Goal: Information Seeking & Learning: Learn about a topic

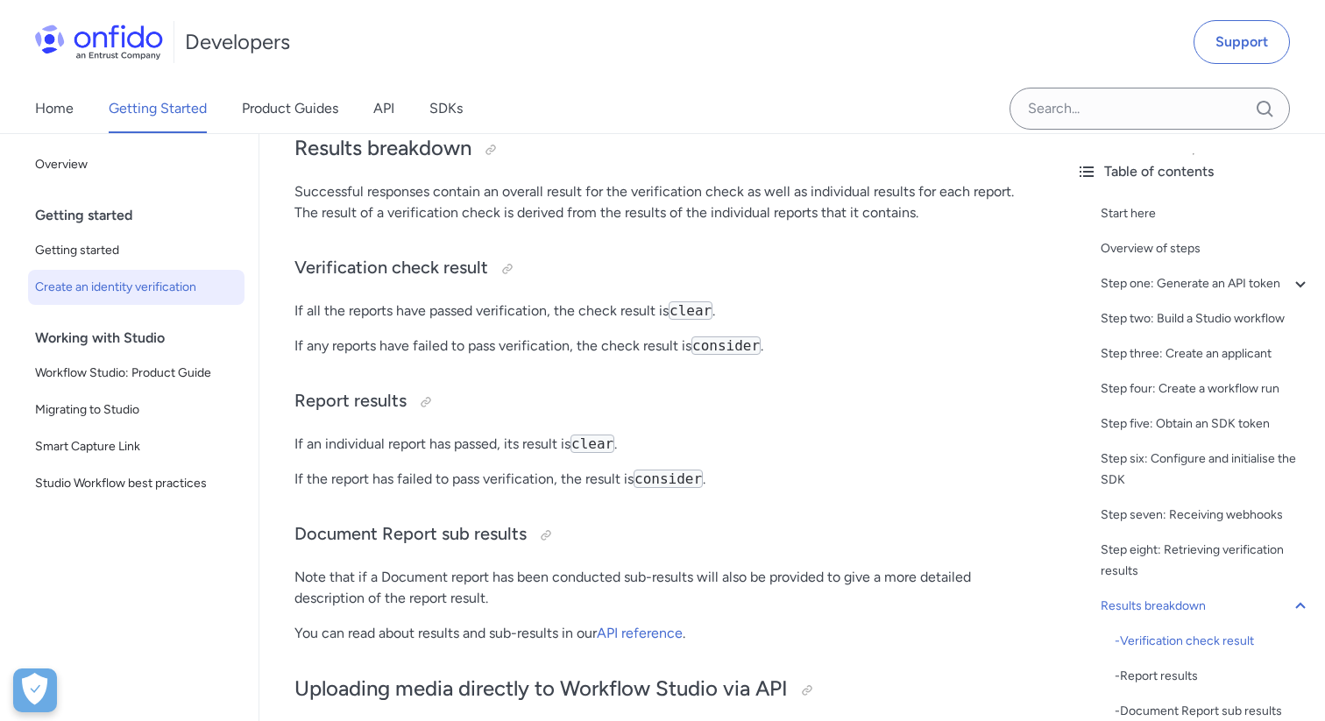
scroll to position [6798, 0]
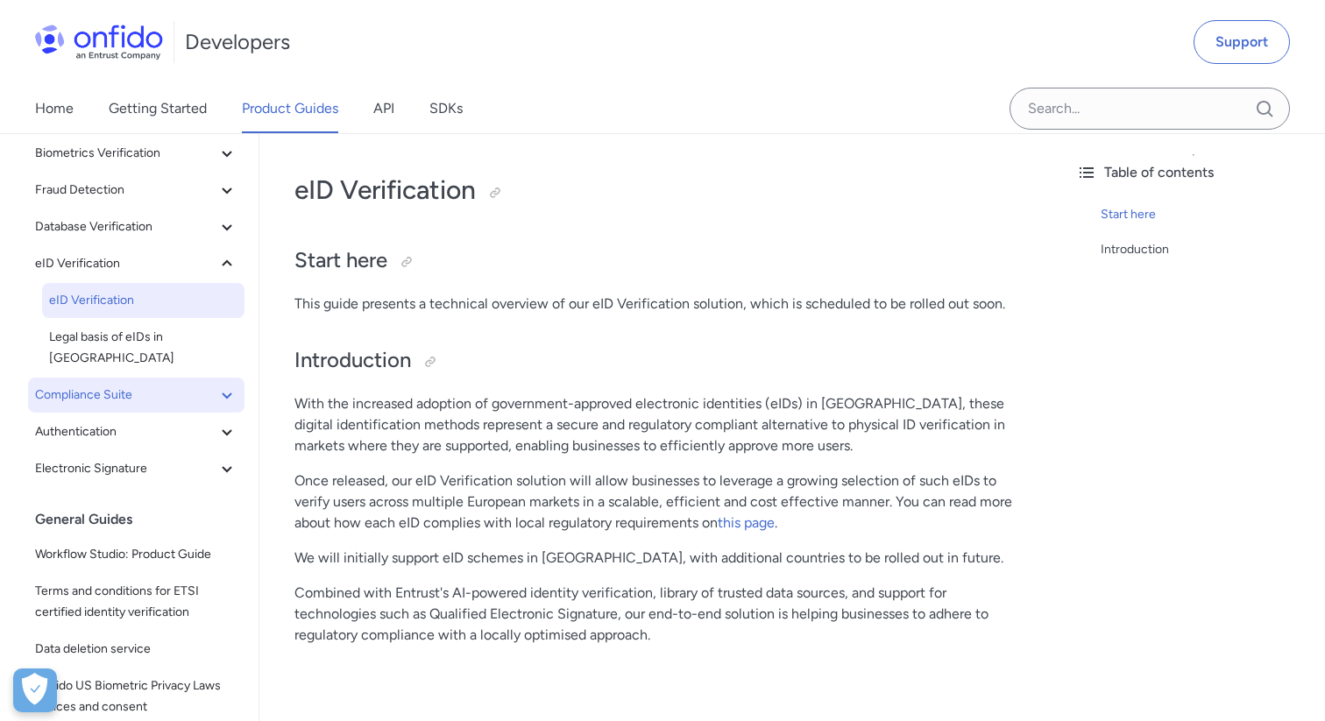
scroll to position [180, 0]
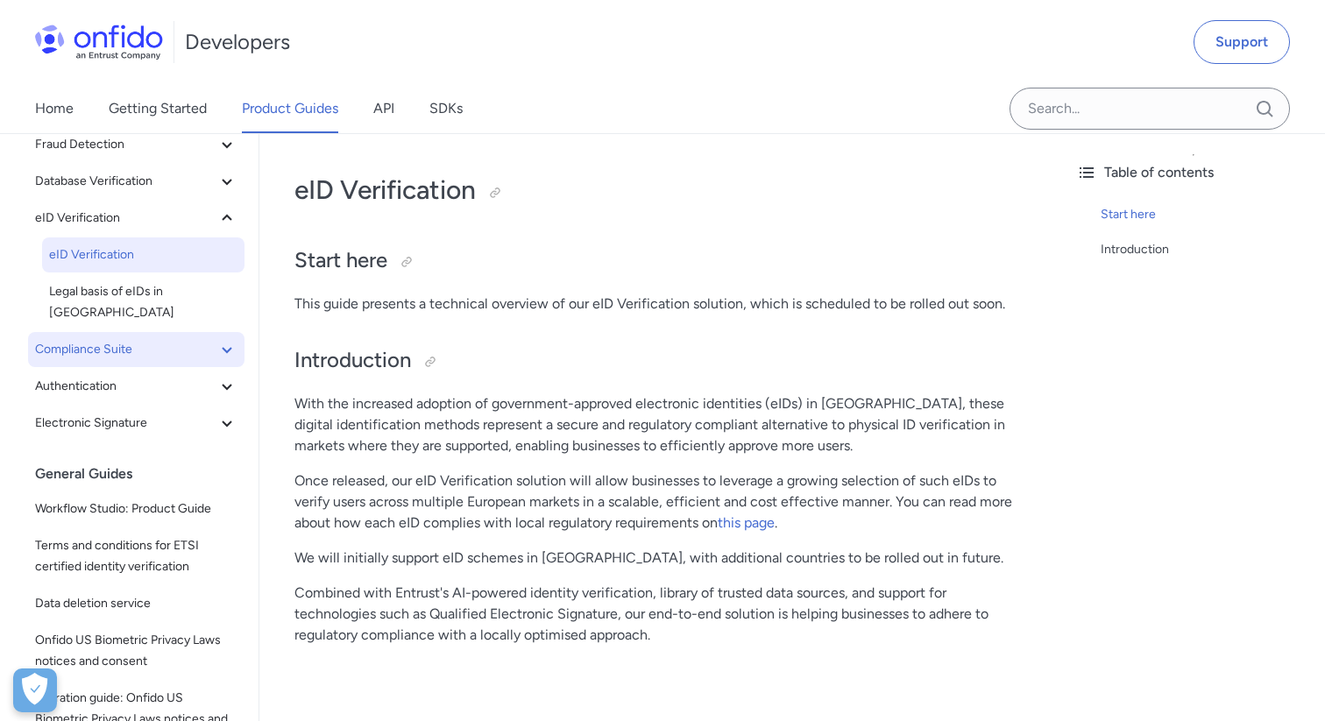
click at [105, 339] on span "Compliance Suite" at bounding box center [125, 349] width 181 height 21
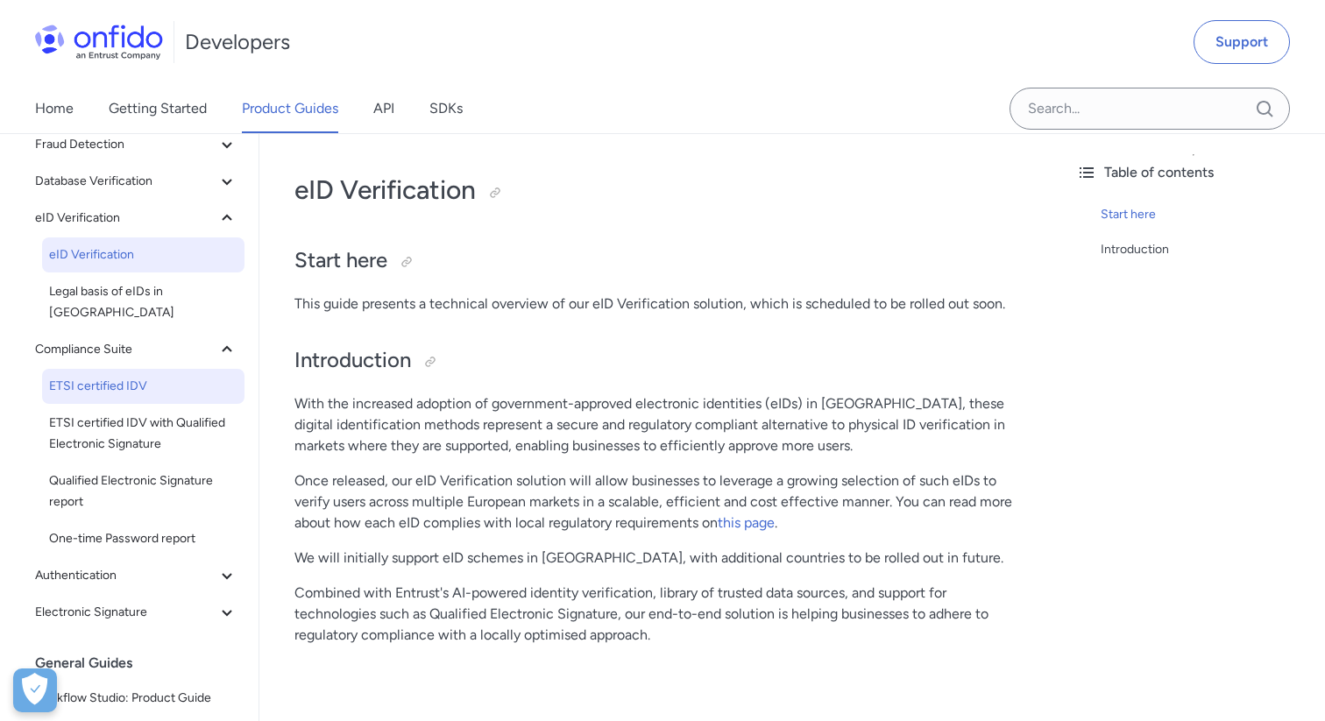
click at [123, 376] on span "ETSI certified IDV" at bounding box center [143, 386] width 188 height 21
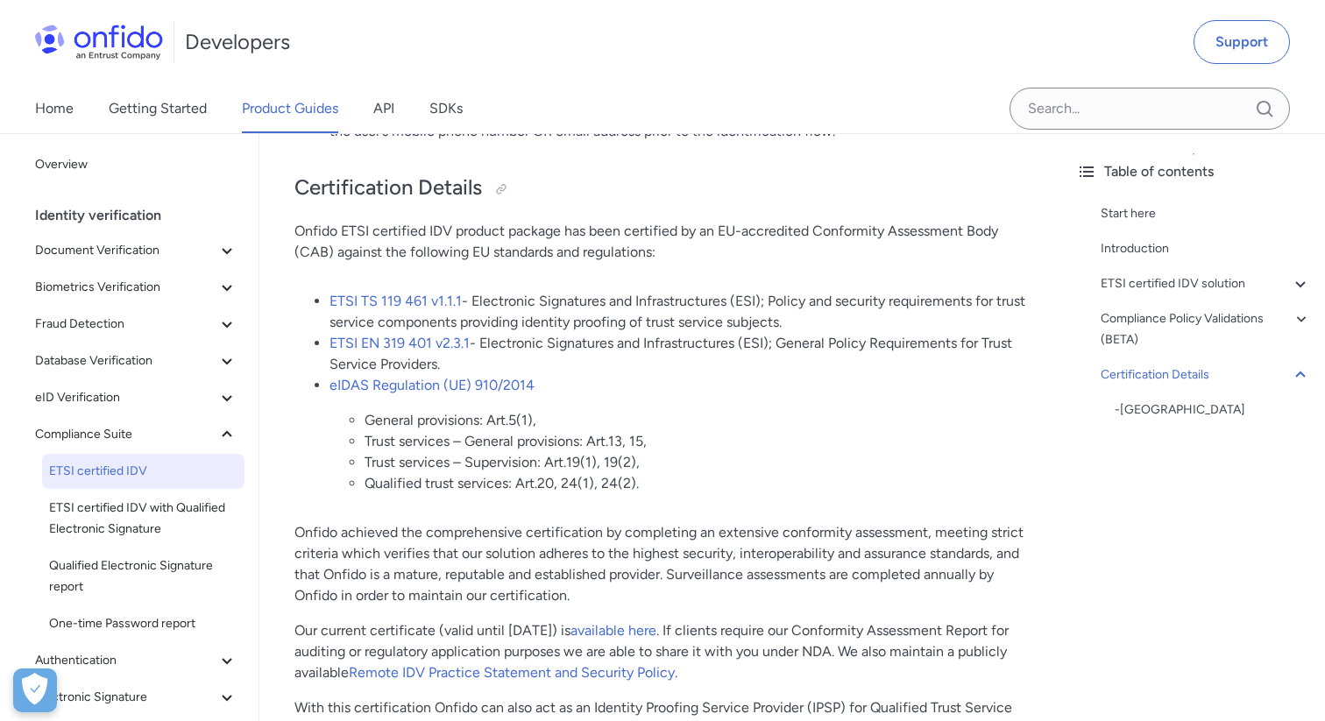
scroll to position [6568, 0]
click at [186, 412] on button "eID Verification" at bounding box center [136, 397] width 216 height 35
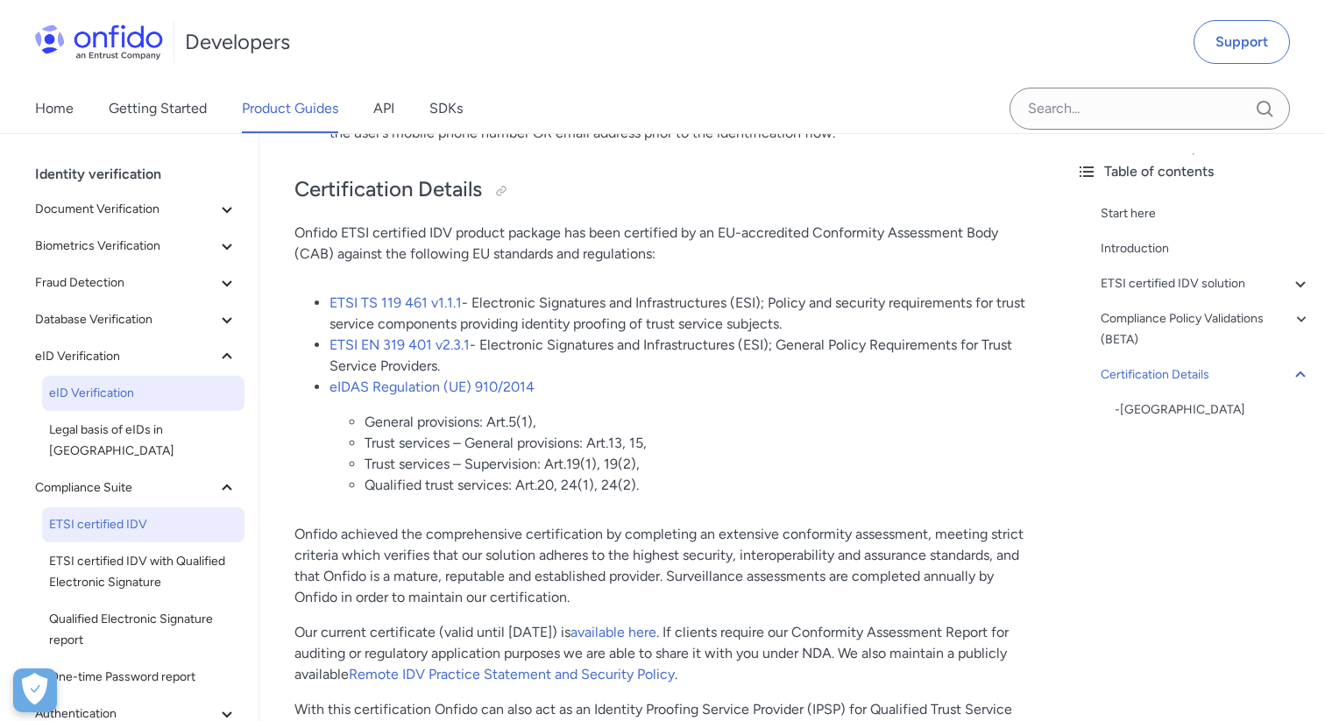
scroll to position [44, 0]
click at [104, 388] on span "eID Verification" at bounding box center [143, 390] width 188 height 21
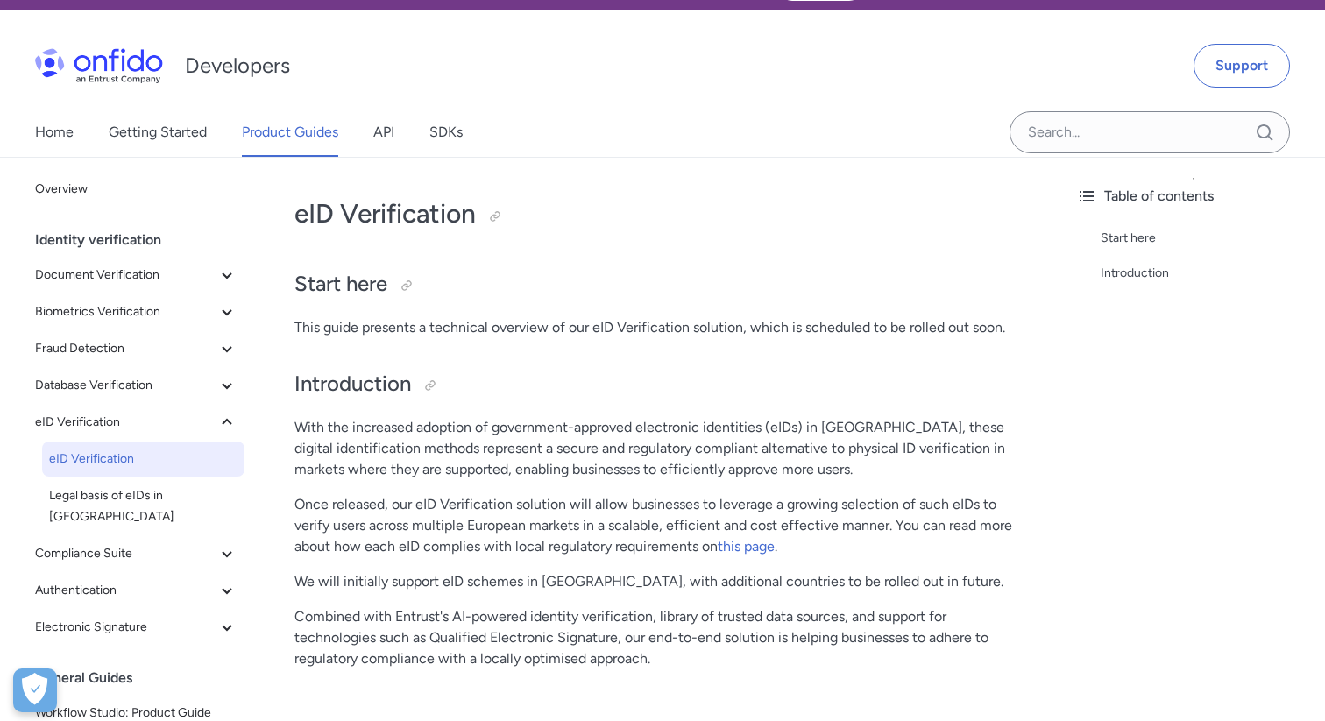
scroll to position [195, 0]
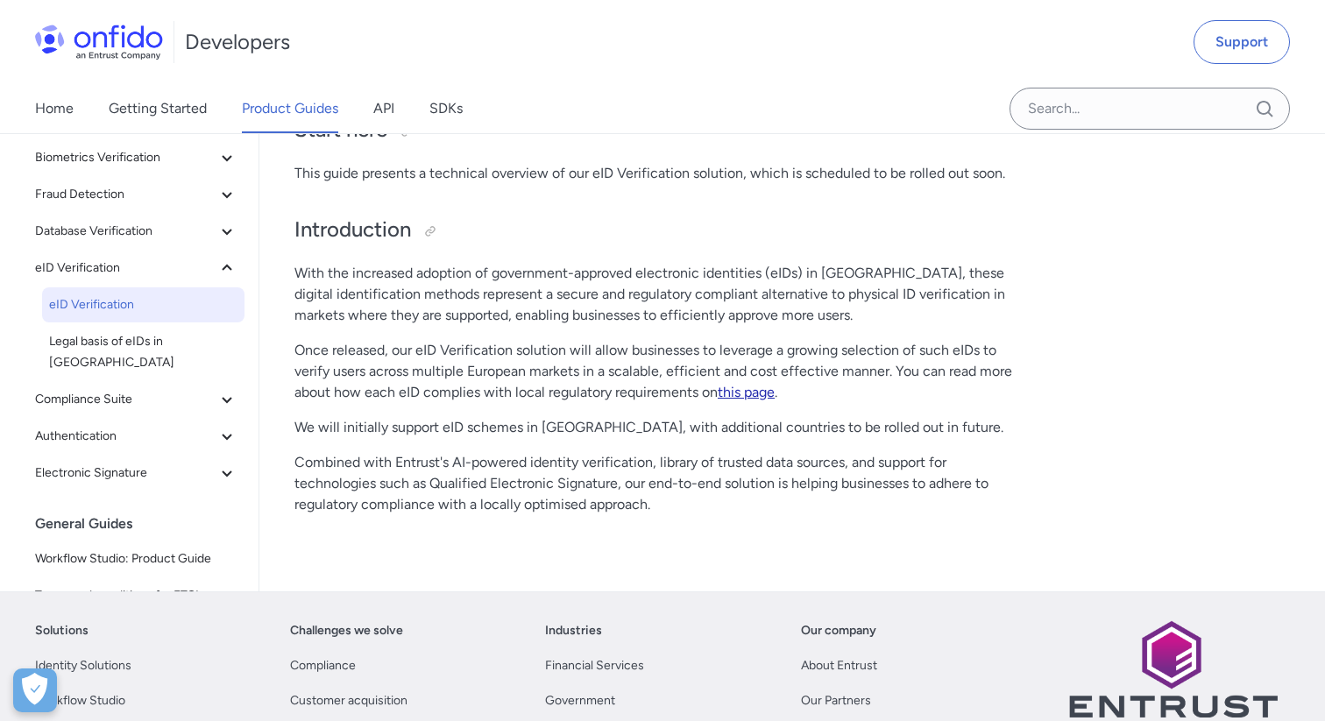
click at [755, 397] on link "this page" at bounding box center [746, 392] width 57 height 17
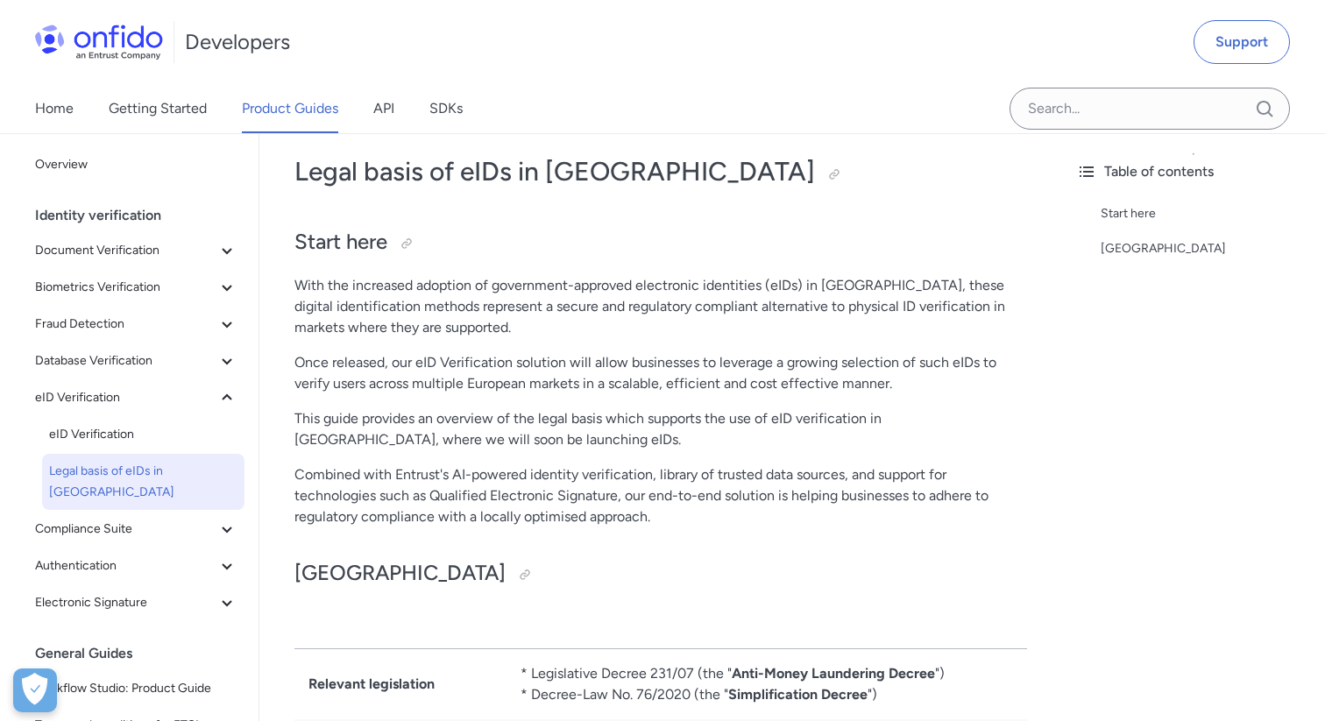
scroll to position [86, 0]
click at [683, 393] on div "Legal basis of eIDs in [GEOGRAPHIC_DATA] Start here With the increased adoption…" at bounding box center [660, 664] width 732 height 1060
click at [567, 400] on div "Legal basis of eIDs in [GEOGRAPHIC_DATA] Start here With the increased adoption…" at bounding box center [660, 664] width 732 height 1060
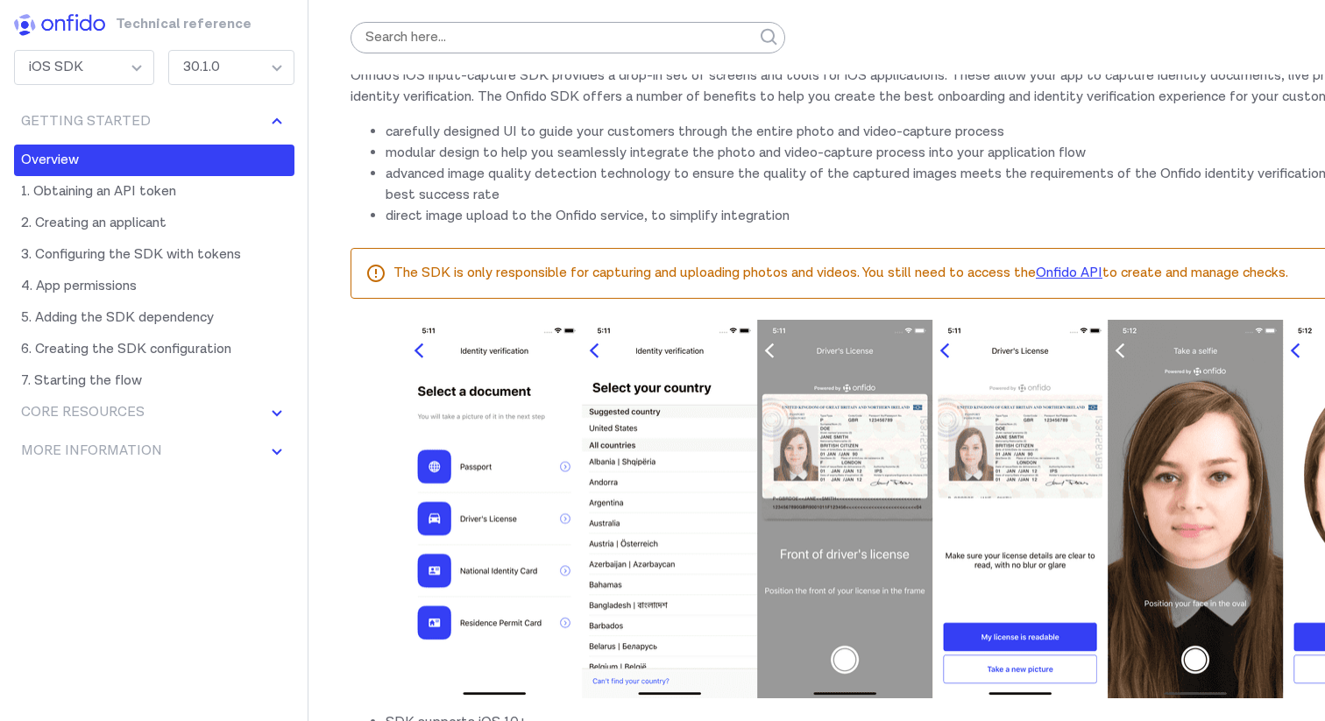
scroll to position [61, 0]
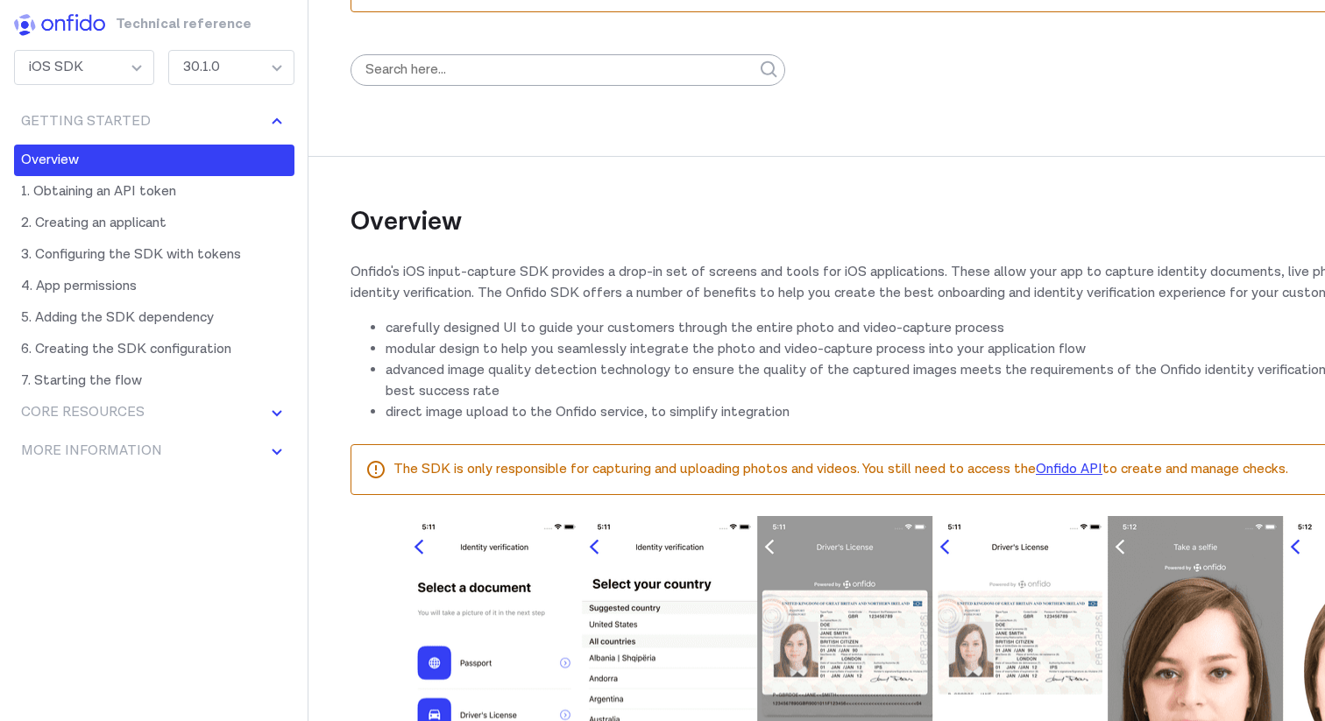
click at [683, 304] on p "Onfido's iOS input-capture SDK provides a drop-in set of screens and tools for …" at bounding box center [932, 283] width 1164 height 42
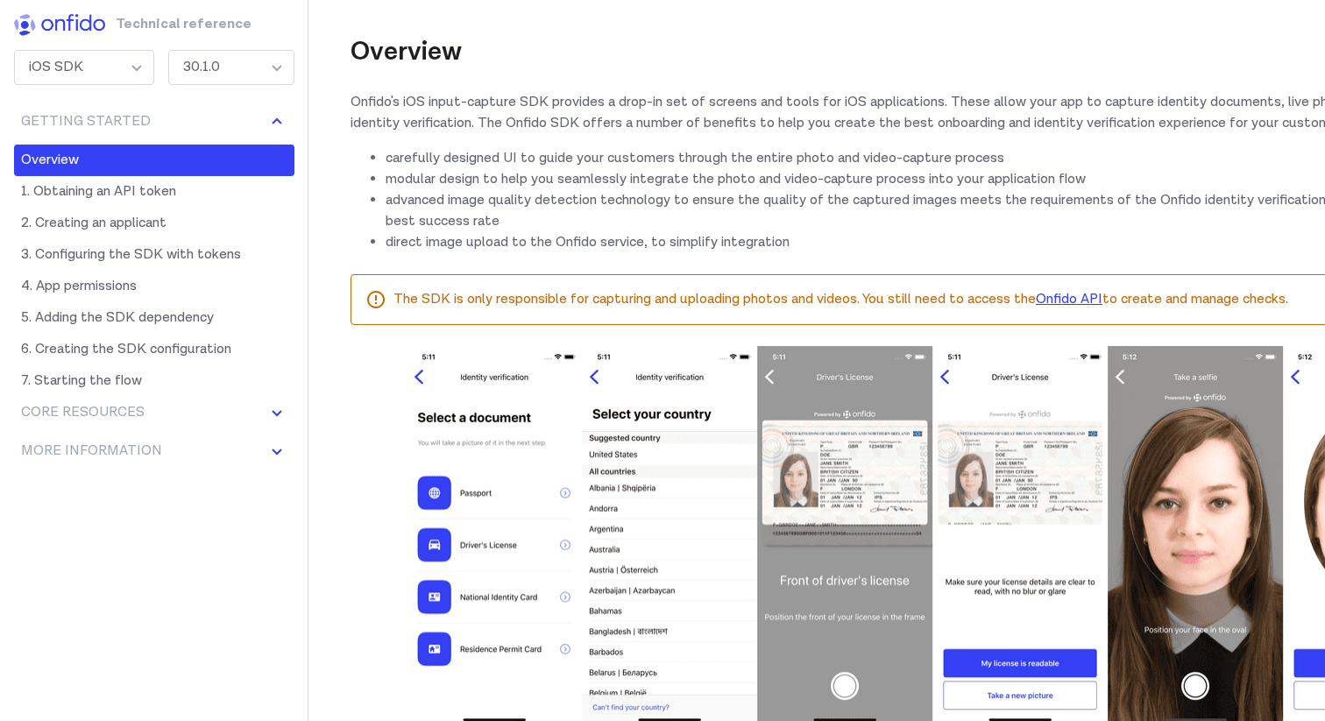
scroll to position [235, 0]
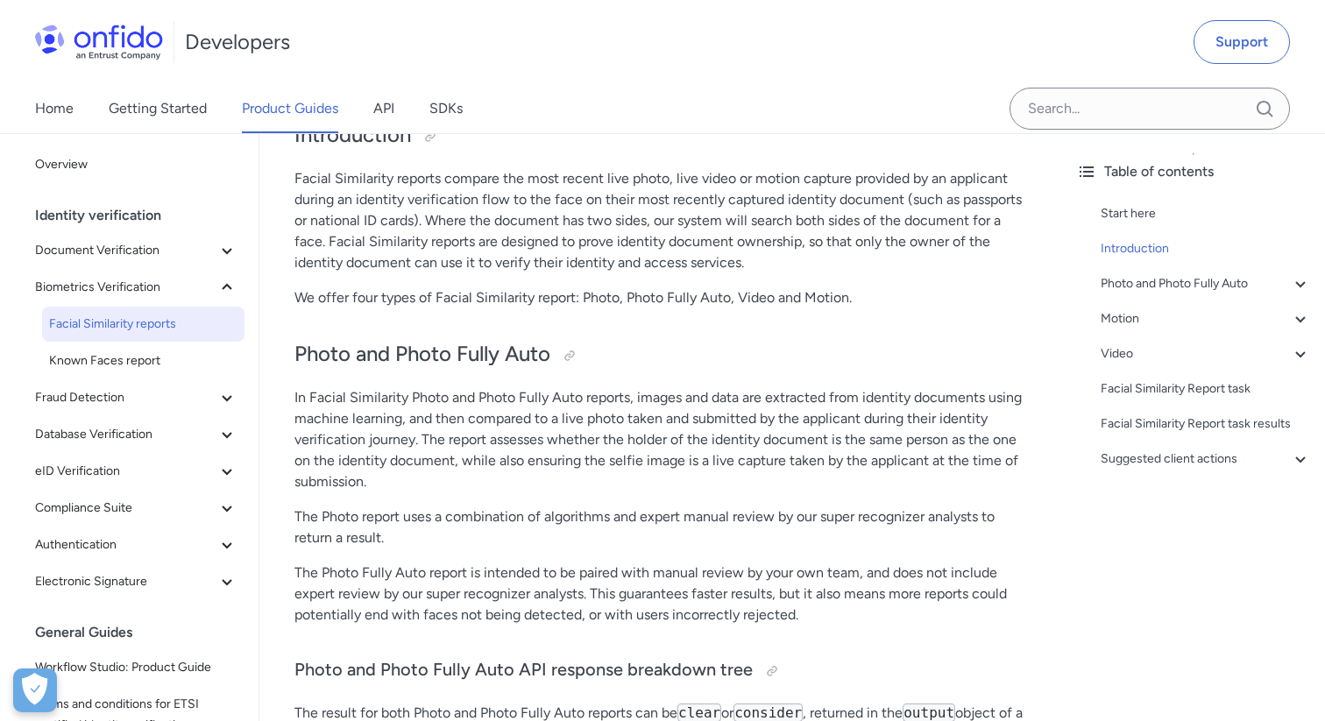
scroll to position [267, 0]
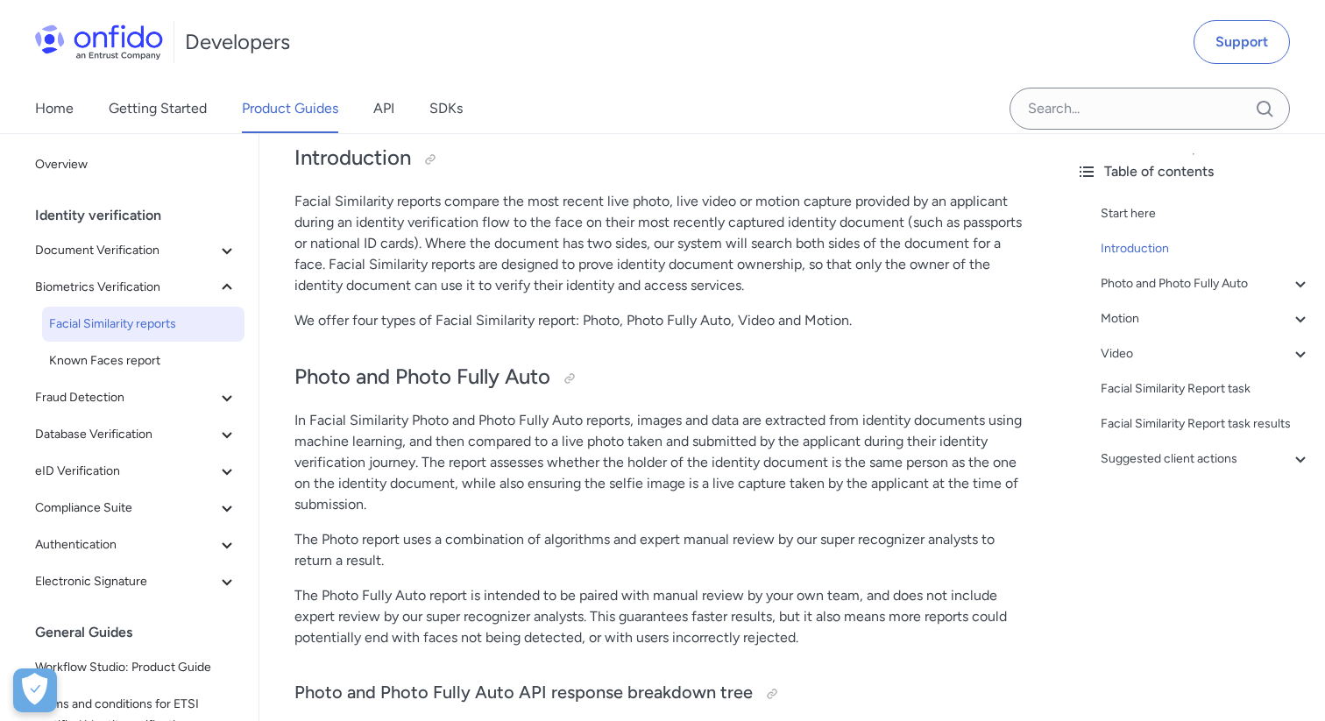
click at [386, 224] on p "Facial Similarity reports compare the most recent live photo, live video or mot…" at bounding box center [660, 243] width 732 height 105
click at [375, 223] on p "Facial Similarity reports compare the most recent live photo, live video or mot…" at bounding box center [660, 243] width 732 height 105
click at [421, 230] on p "Facial Similarity reports compare the most recent live photo, live video or mot…" at bounding box center [660, 243] width 732 height 105
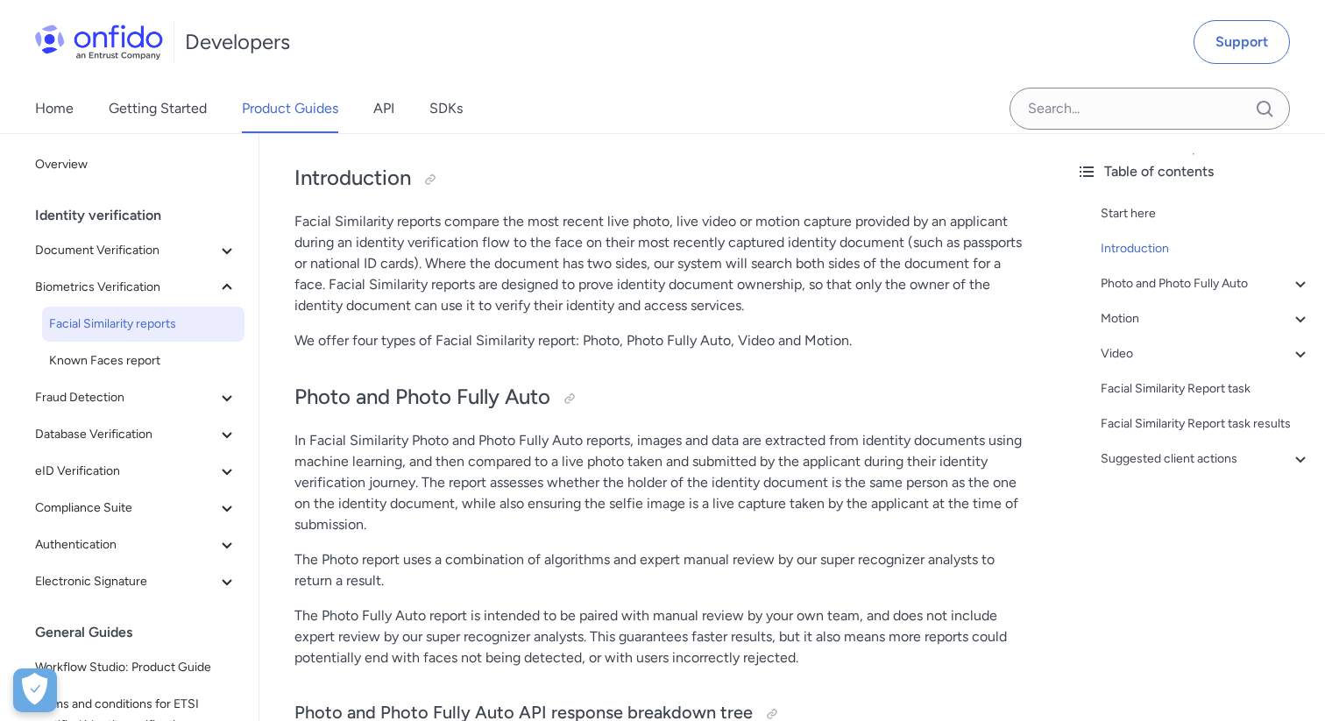
scroll to position [251, 0]
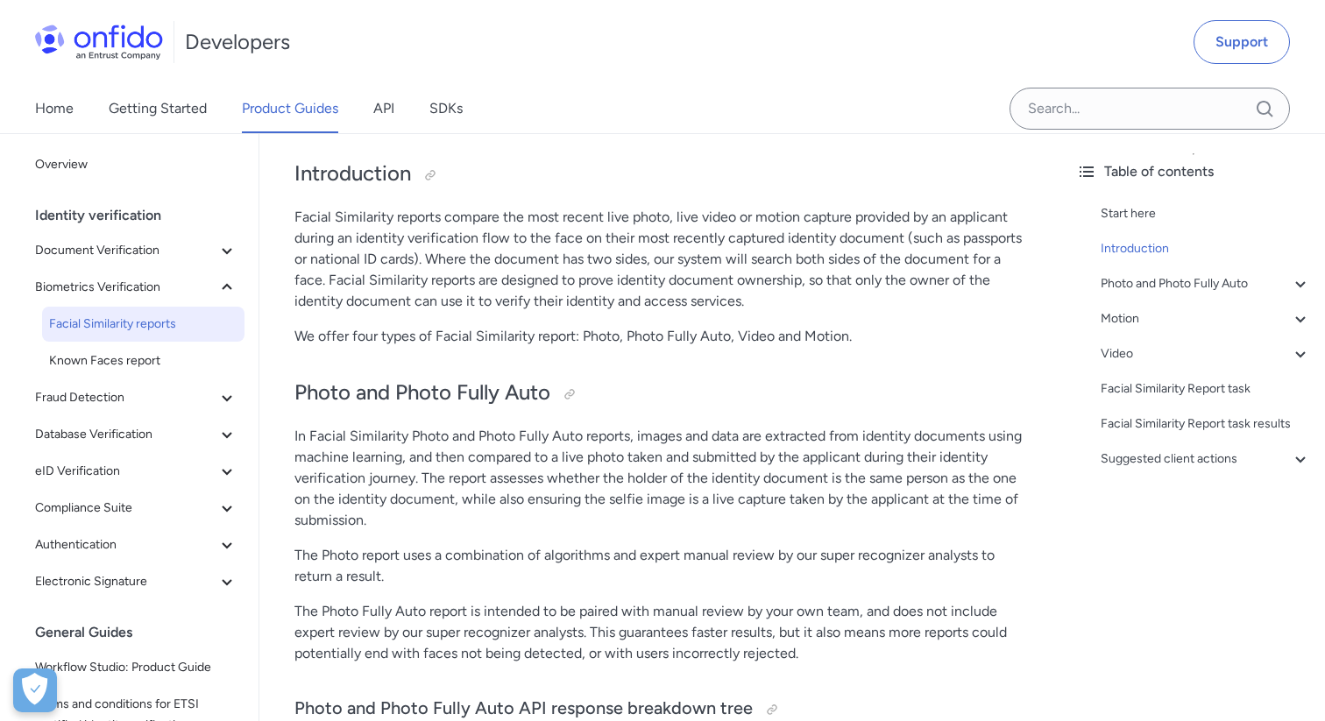
click at [513, 281] on p "Facial Similarity reports compare the most recent live photo, live video or mot…" at bounding box center [660, 259] width 732 height 105
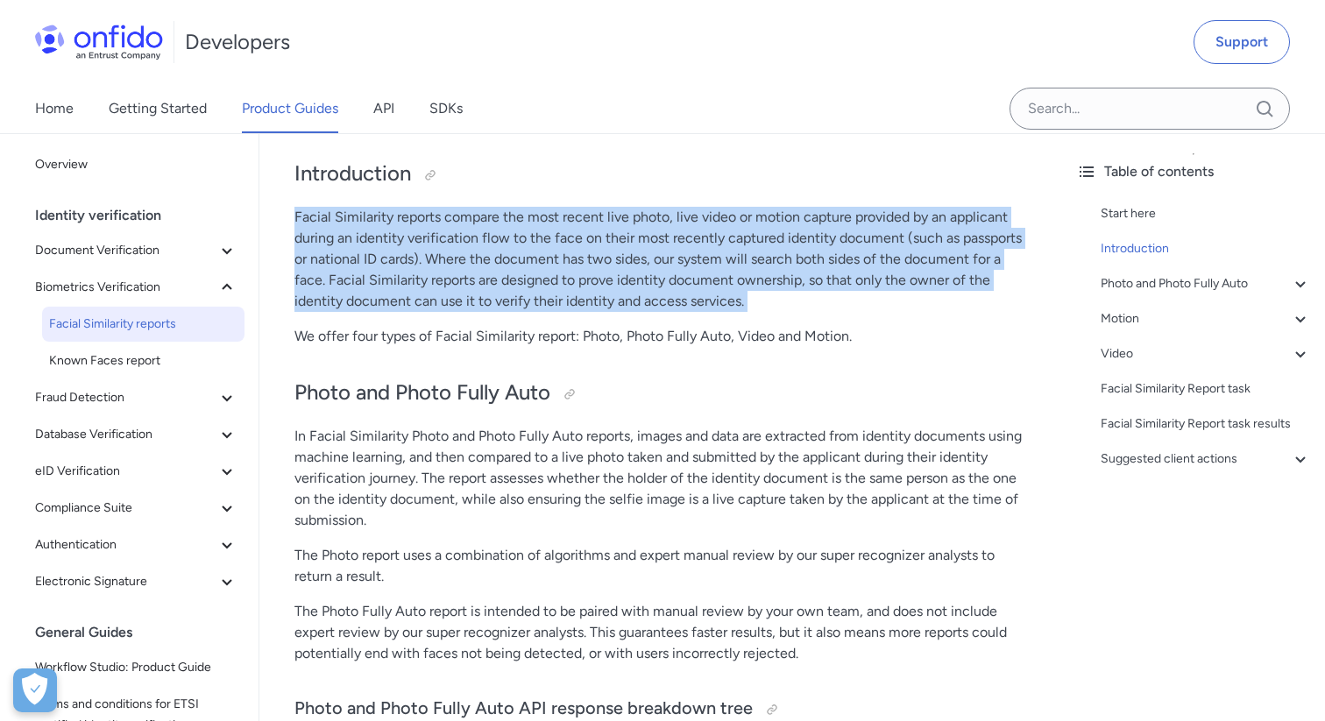
click at [530, 259] on p "Facial Similarity reports compare the most recent live photo, live video or mot…" at bounding box center [660, 259] width 732 height 105
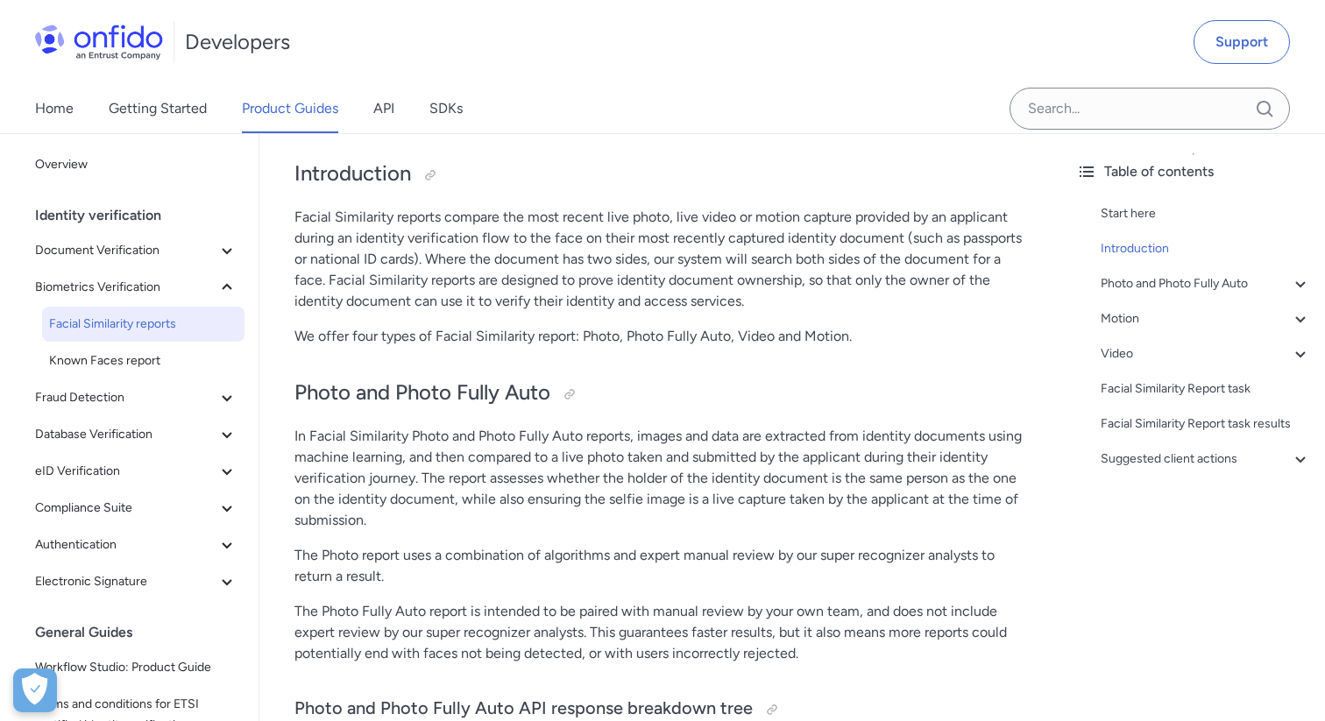
click at [530, 259] on p "Facial Similarity reports compare the most recent live photo, live video or mot…" at bounding box center [660, 259] width 732 height 105
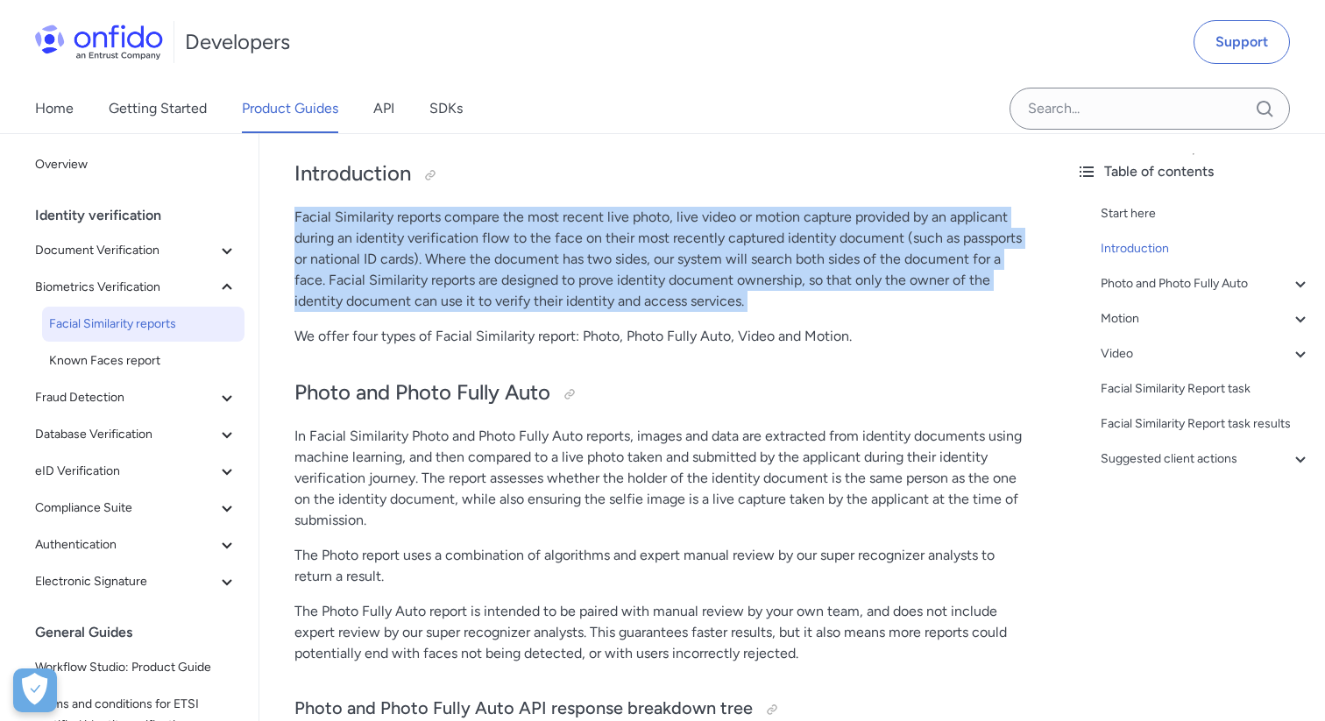
click at [543, 243] on p "Facial Similarity reports compare the most recent live photo, live video or mot…" at bounding box center [660, 259] width 732 height 105
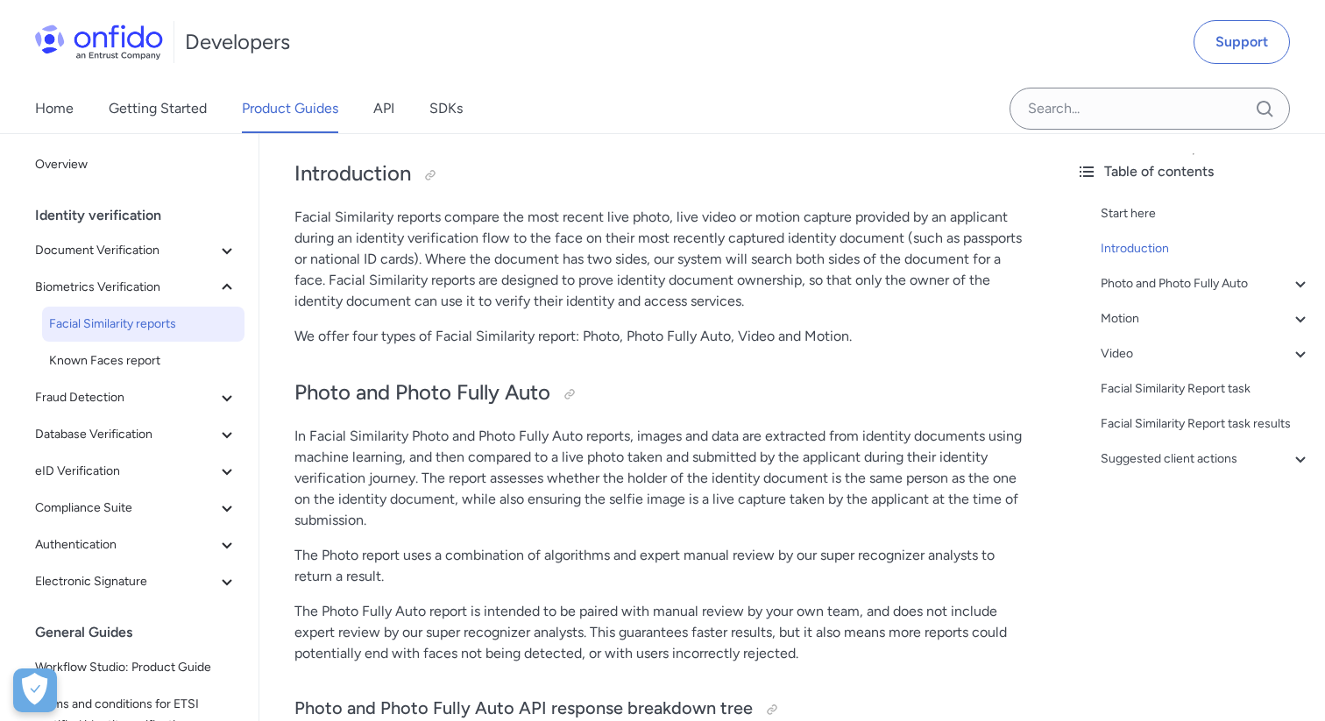
click at [543, 243] on p "Facial Similarity reports compare the most recent live photo, live video or mot…" at bounding box center [660, 259] width 732 height 105
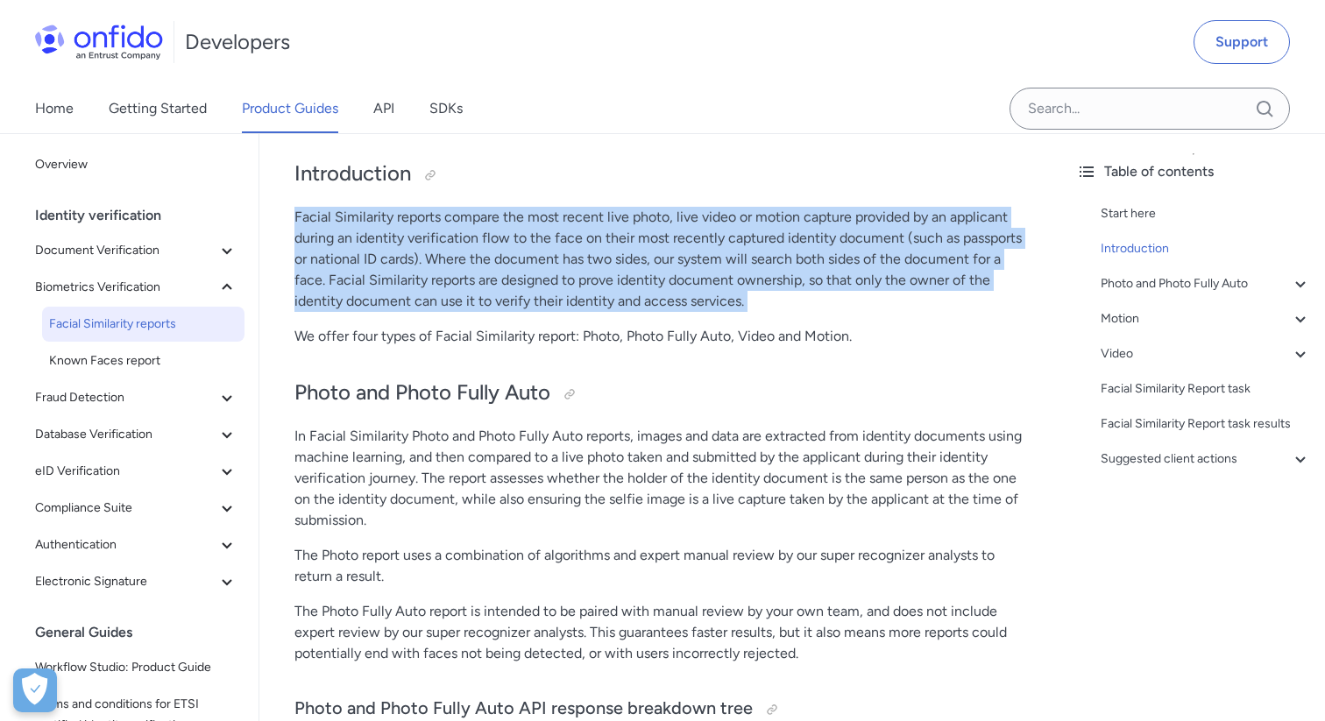
click at [563, 246] on p "Facial Similarity reports compare the most recent live photo, live video or mot…" at bounding box center [660, 259] width 732 height 105
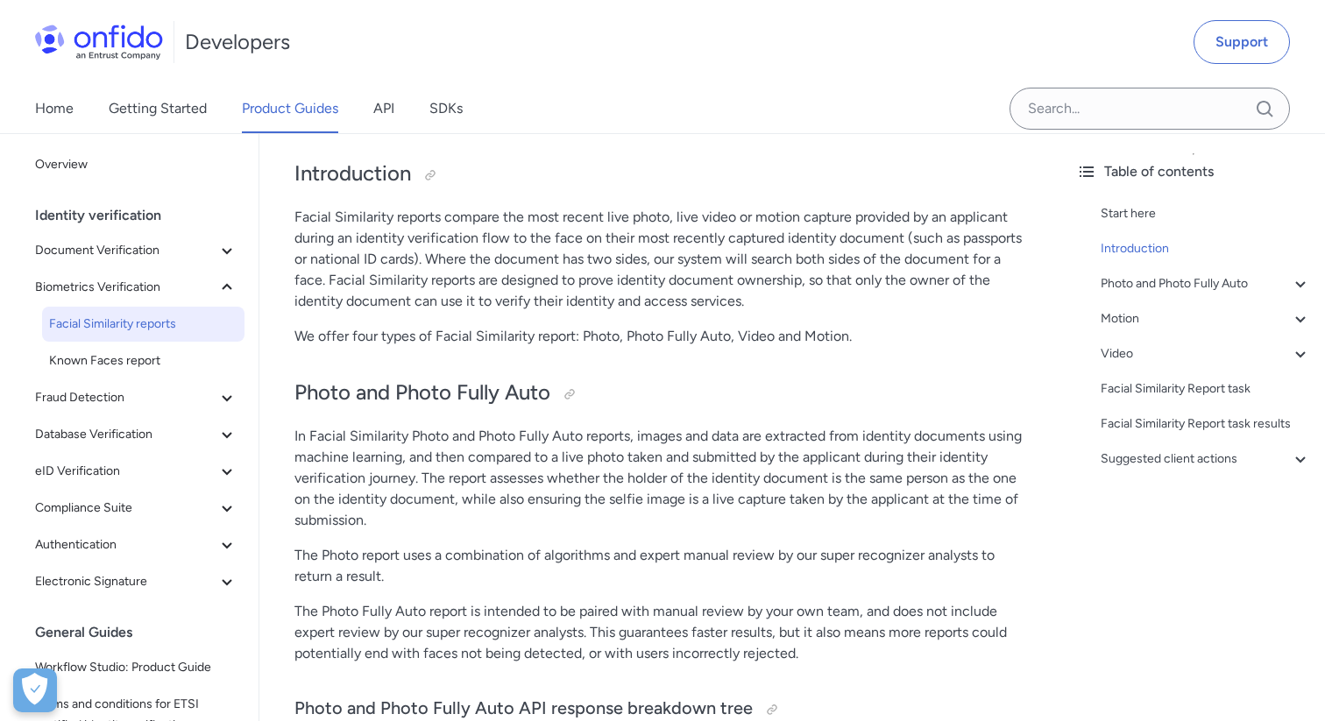
click at [563, 246] on p "Facial Similarity reports compare the most recent live photo, live video or mot…" at bounding box center [660, 259] width 732 height 105
click at [557, 269] on p "Facial Similarity reports compare the most recent live photo, live video or mot…" at bounding box center [660, 259] width 732 height 105
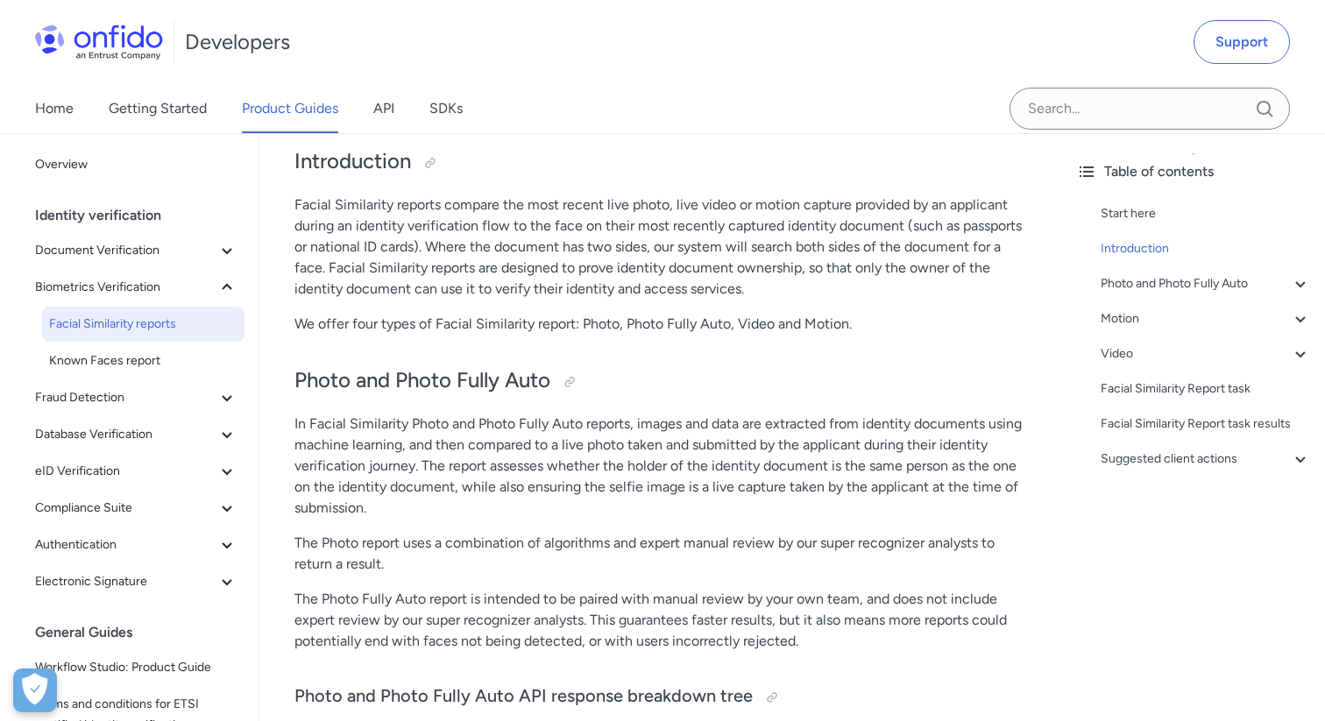
scroll to position [252, 0]
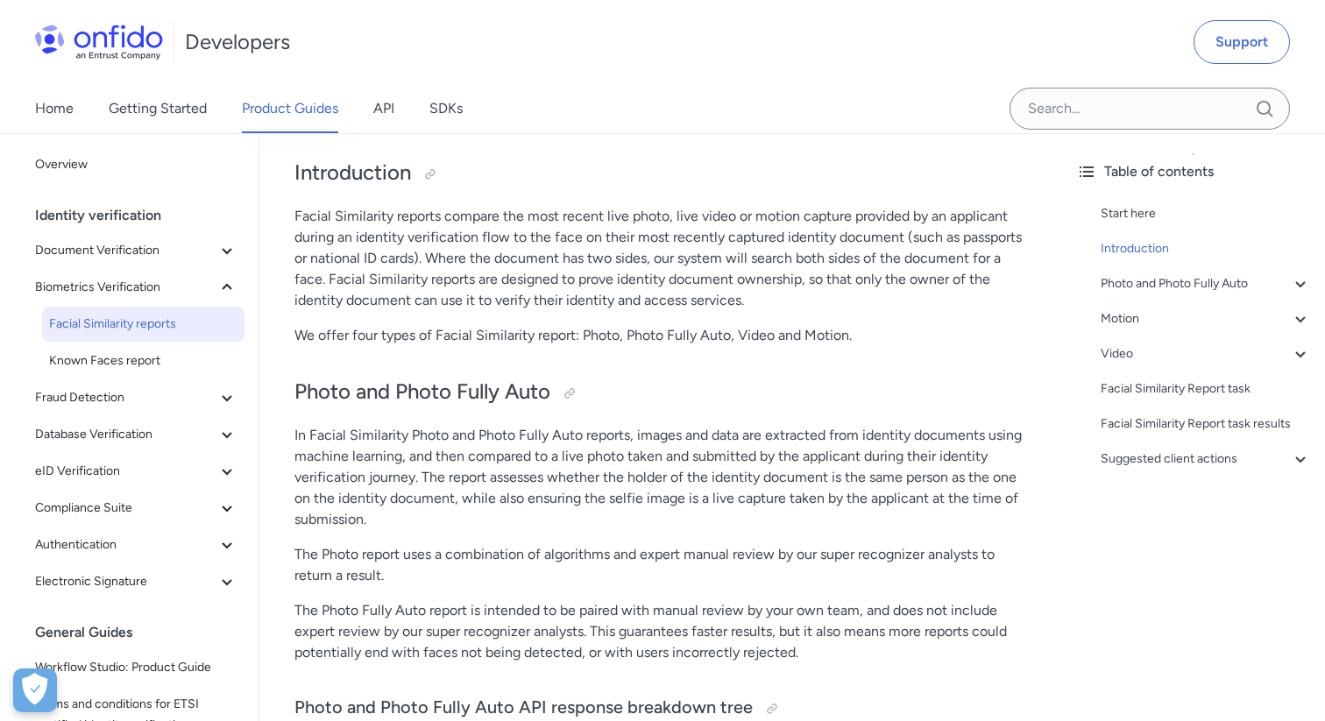
click at [489, 336] on p "We offer four types of Facial Similarity report: Photo, Photo Fully Auto, Video…" at bounding box center [660, 335] width 732 height 21
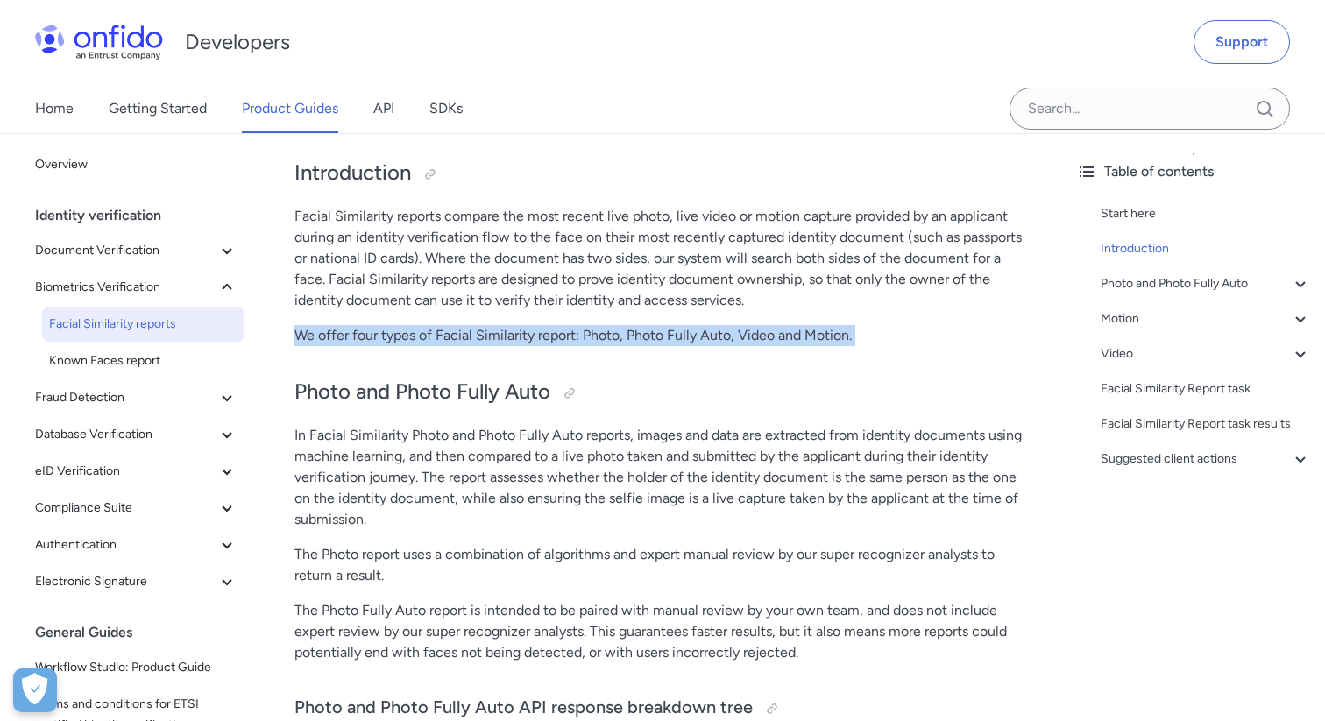
click at [464, 336] on p "We offer four types of Facial Similarity report: Photo, Photo Fully Auto, Video…" at bounding box center [660, 335] width 732 height 21
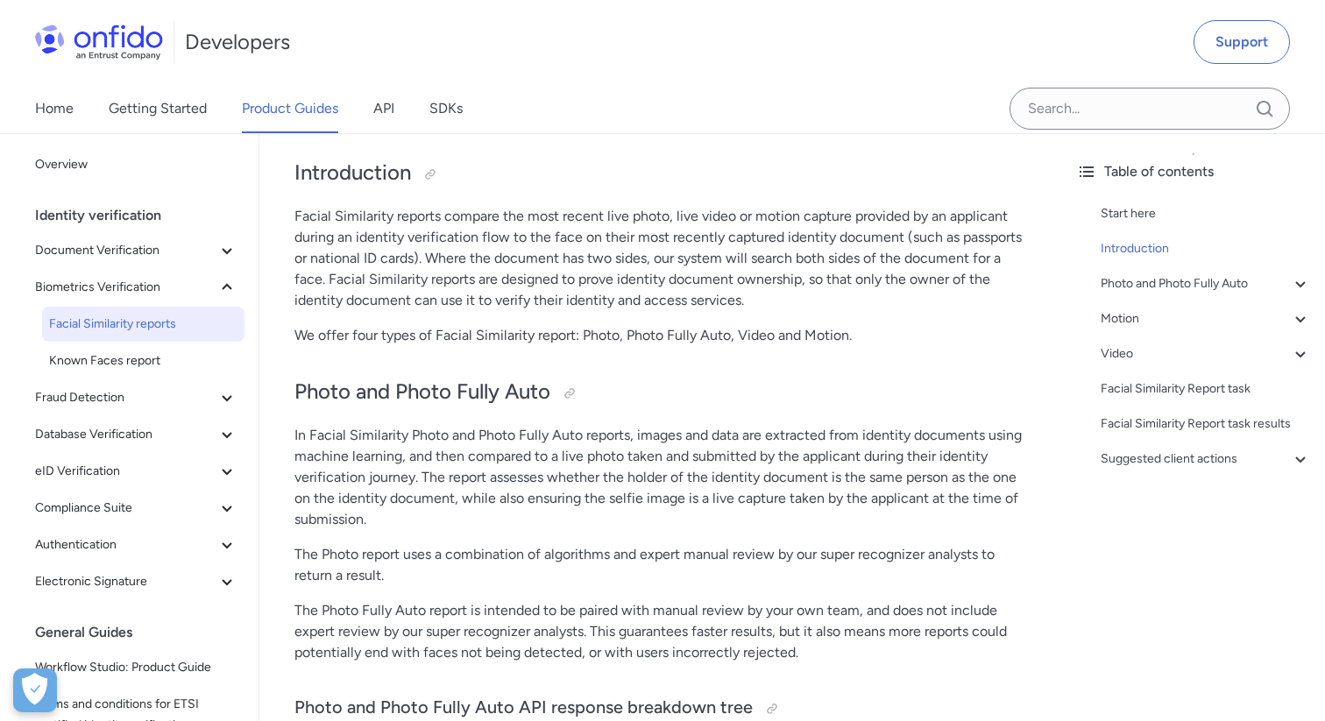
click at [464, 336] on p "We offer four types of Facial Similarity report: Photo, Photo Fully Auto, Video…" at bounding box center [660, 335] width 732 height 21
click at [550, 340] on p "We offer four types of Facial Similarity report: Photo, Photo Fully Auto, Video…" at bounding box center [660, 335] width 732 height 21
click at [591, 341] on p "We offer four types of Facial Similarity report: Photo, Photo Fully Auto, Video…" at bounding box center [660, 335] width 732 height 21
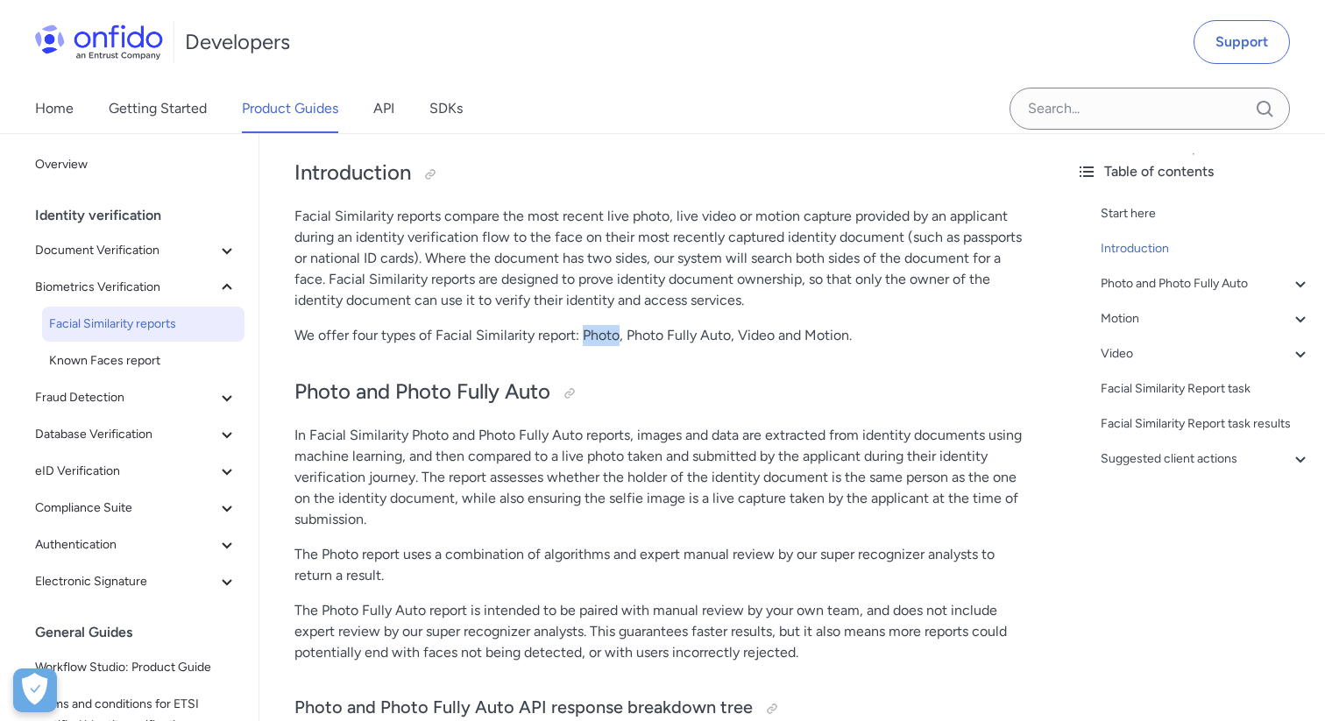
click at [640, 335] on p "We offer four types of Facial Similarity report: Photo, Photo Fully Auto, Video…" at bounding box center [660, 335] width 732 height 21
click at [680, 343] on p "We offer four types of Facial Similarity report: Photo, Photo Fully Auto, Video…" at bounding box center [660, 335] width 732 height 21
click at [717, 341] on p "We offer four types of Facial Similarity report: Photo, Photo Fully Auto, Video…" at bounding box center [660, 335] width 732 height 21
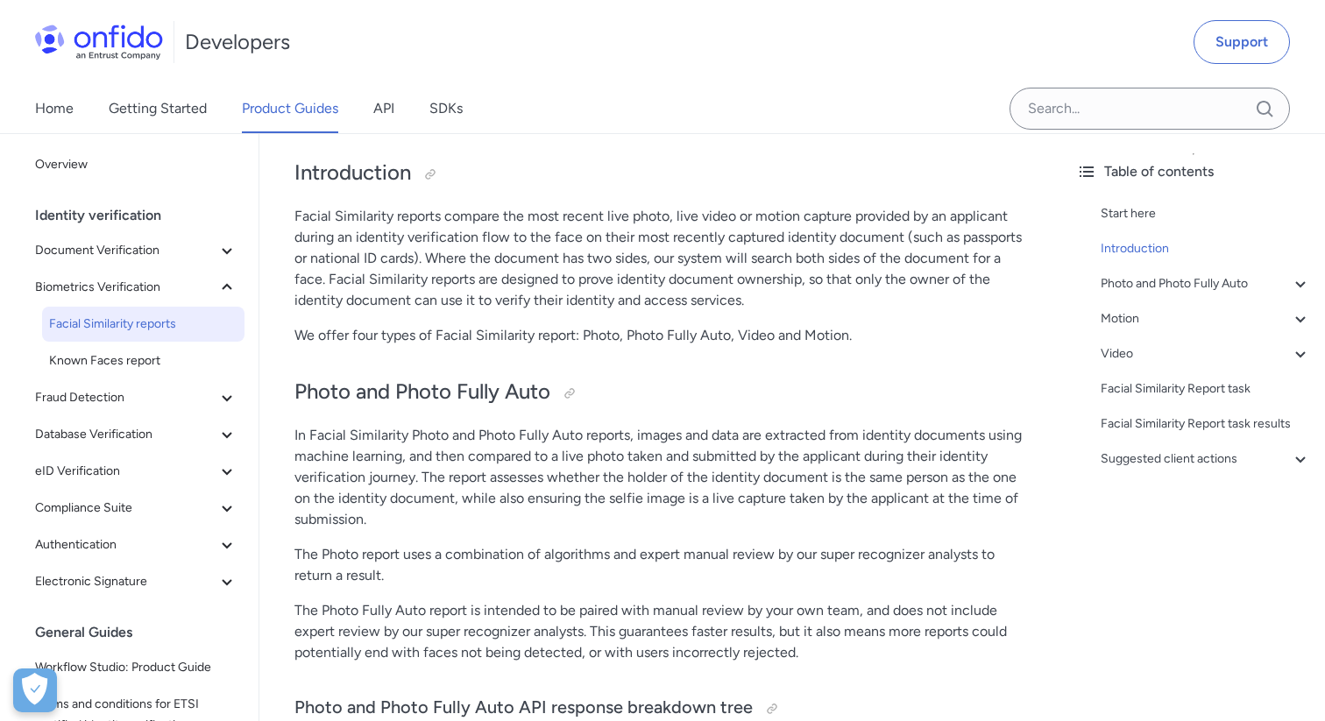
click at [717, 341] on p "We offer four types of Facial Similarity report: Photo, Photo Fully Auto, Video…" at bounding box center [660, 335] width 732 height 21
click at [706, 386] on h2 "Photo and Photo Fully Auto" at bounding box center [660, 393] width 732 height 30
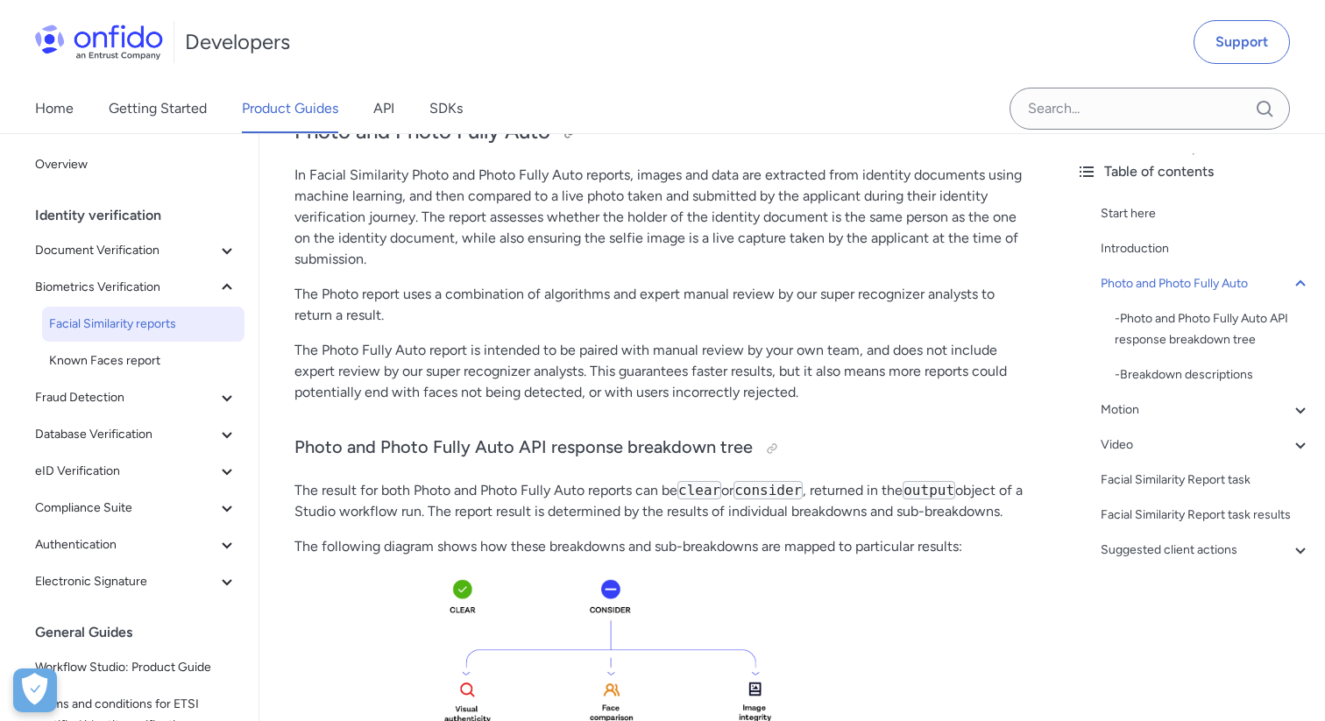
scroll to position [513, 0]
